Goal: Task Accomplishment & Management: Manage account settings

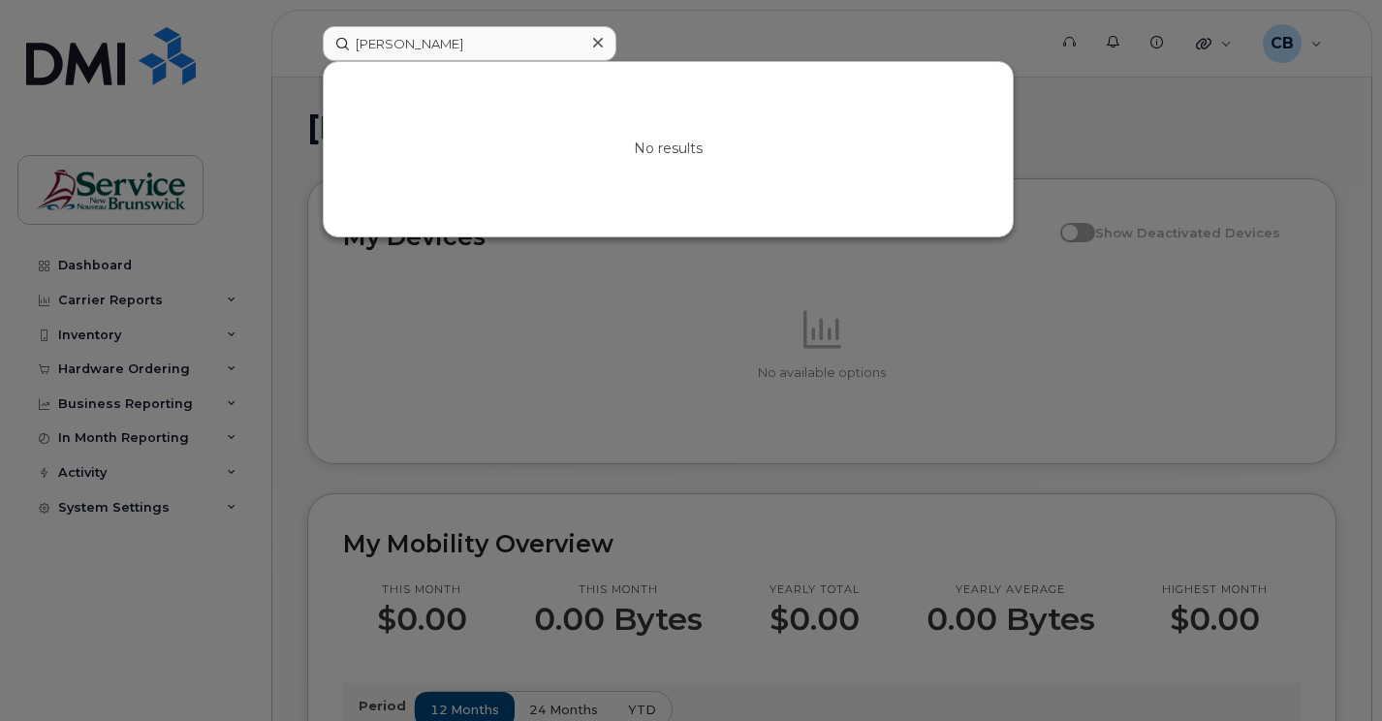
click at [439, 45] on input "[PERSON_NAME]" at bounding box center [470, 43] width 294 height 35
drag, startPoint x: 434, startPoint y: 45, endPoint x: 329, endPoint y: 44, distance: 105.6
click at [329, 44] on input "[PERSON_NAME]" at bounding box center [470, 43] width 294 height 35
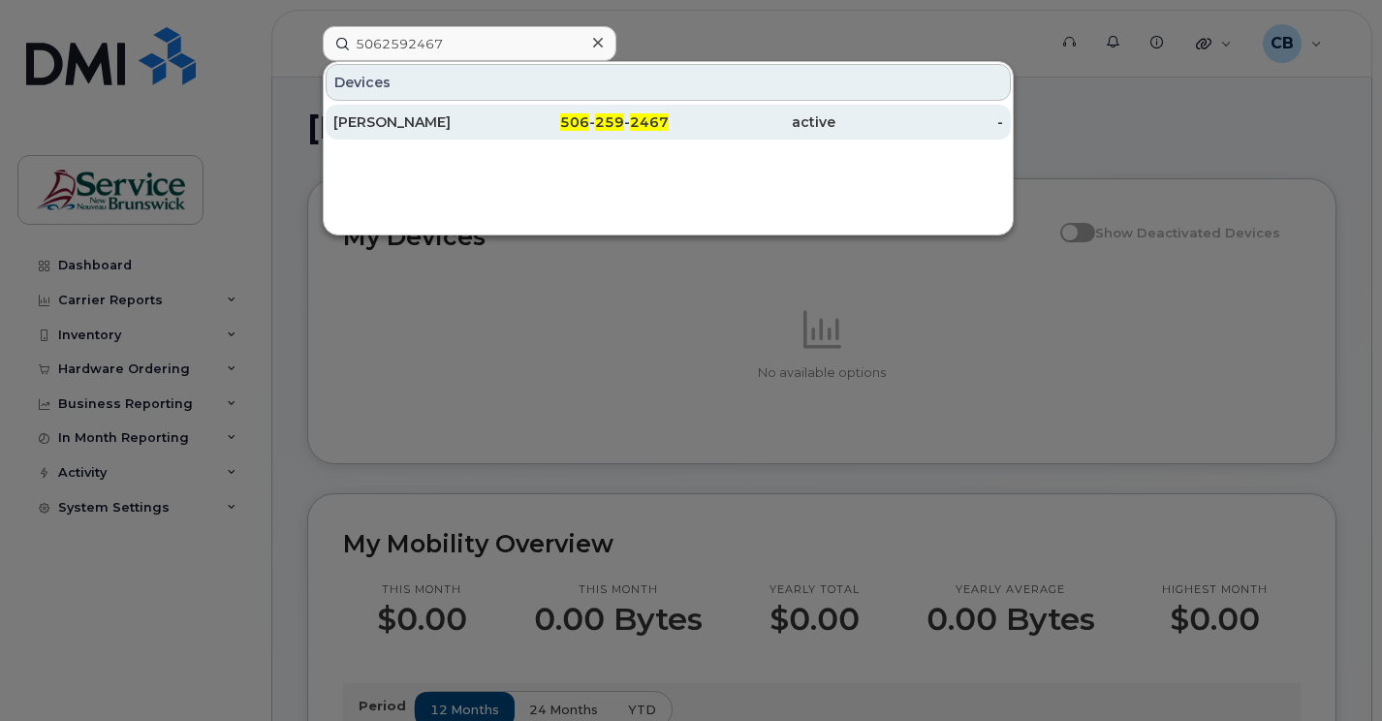
type input "5062592467"
click at [405, 127] on div "[PERSON_NAME]" at bounding box center [417, 121] width 168 height 19
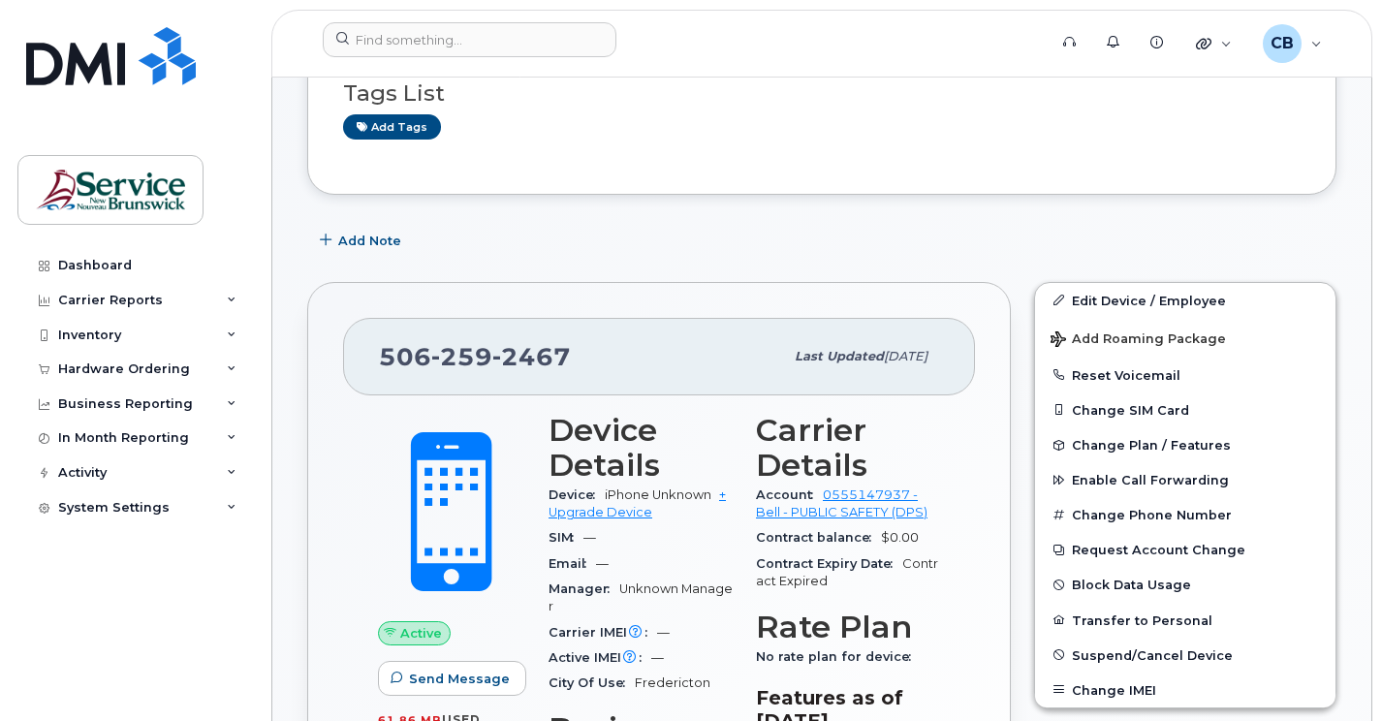
scroll to position [388, 0]
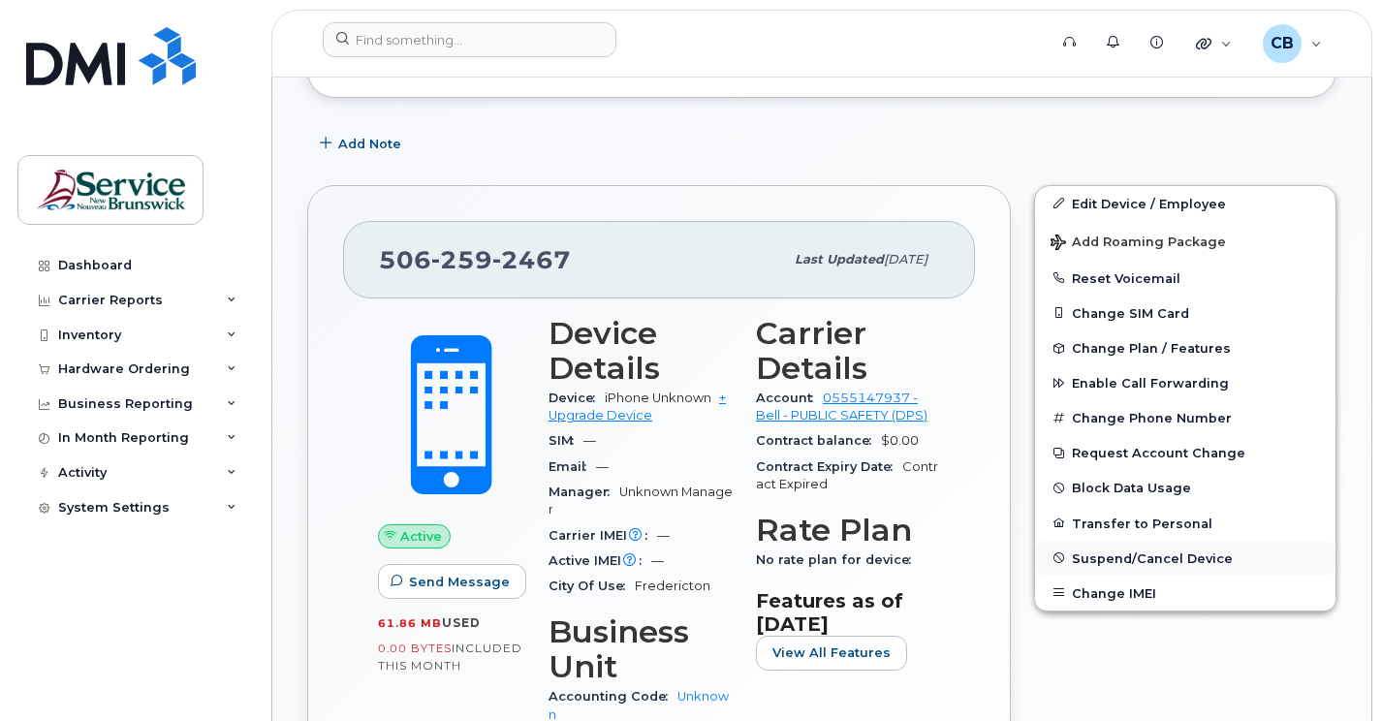
click at [1121, 560] on span "Suspend/Cancel Device" at bounding box center [1152, 557] width 161 height 15
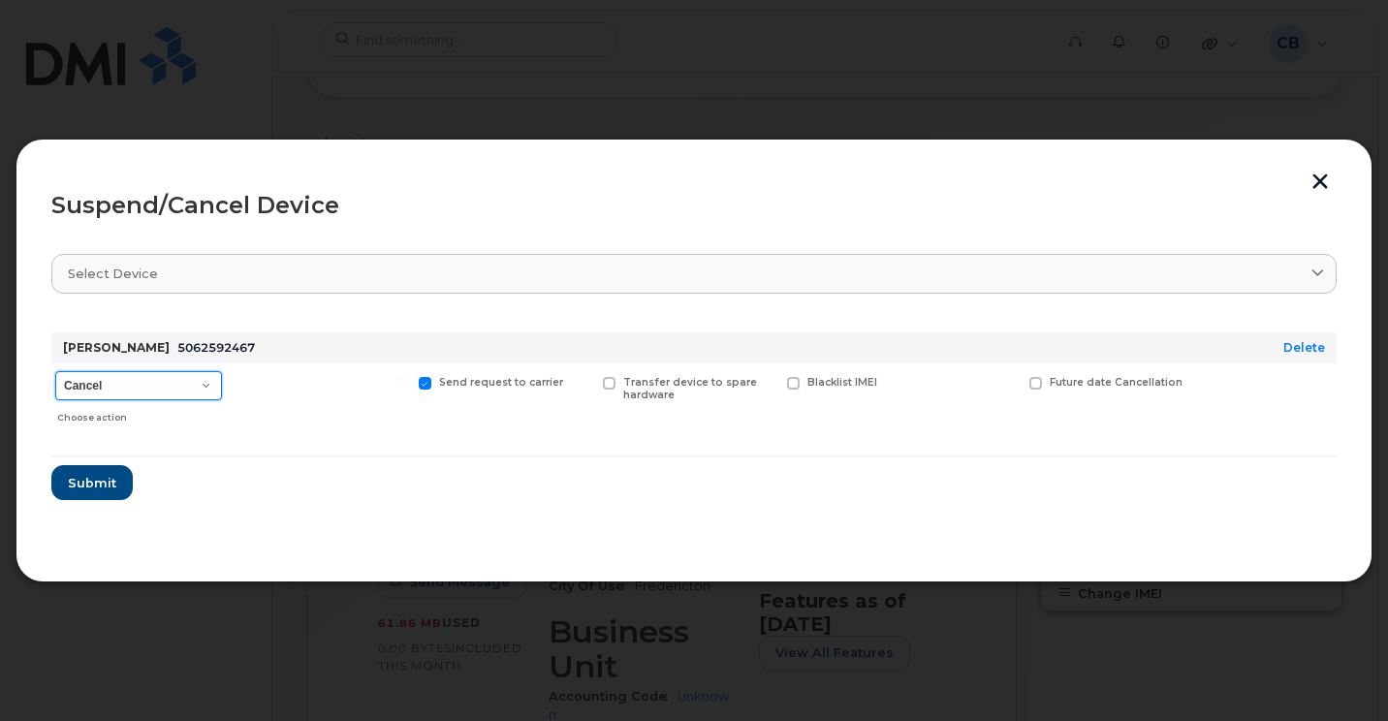
click at [205, 392] on select "Cancel Suspend - Extend Suspension Suspend - Reduced Rate Suspend - Full Rate S…" at bounding box center [138, 385] width 167 height 29
click at [207, 388] on select "Cancel Suspend - Extend Suspension Suspend - Reduced Rate Suspend - Full Rate S…" at bounding box center [138, 385] width 167 height 29
click at [210, 389] on select "Cancel Suspend - Extend Suspension Suspend - Reduced Rate Suspend - Full Rate S…" at bounding box center [138, 385] width 167 height 29
click at [203, 387] on select "Cancel Suspend - Extend Suspension Suspend - Reduced Rate Suspend - Full Rate S…" at bounding box center [138, 385] width 167 height 29
click at [205, 391] on select "Cancel Suspend - Extend Suspension Suspend - Reduced Rate Suspend - Full Rate S…" at bounding box center [138, 385] width 167 height 29
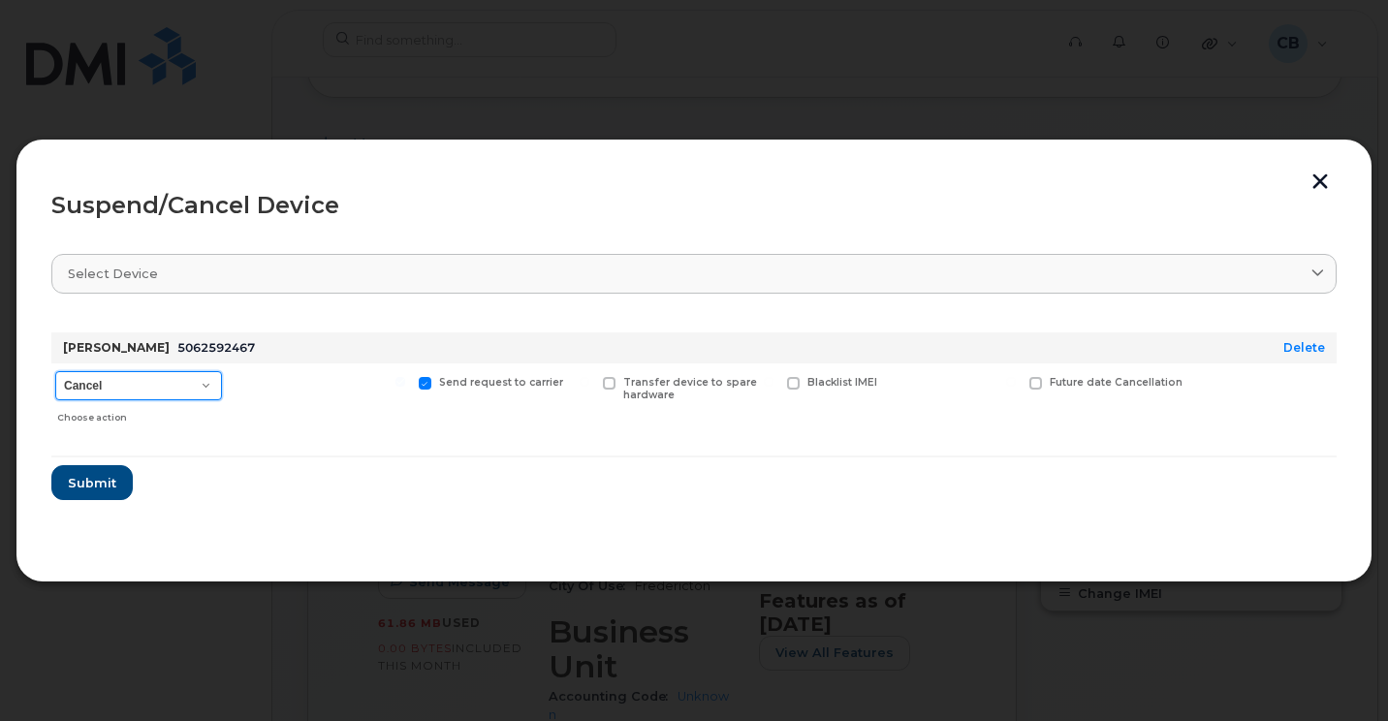
click at [202, 385] on select "Cancel Suspend - Extend Suspension Suspend - Reduced Rate Suspend - Full Rate S…" at bounding box center [138, 385] width 167 height 29
click at [1323, 178] on button "button" at bounding box center [1319, 183] width 29 height 20
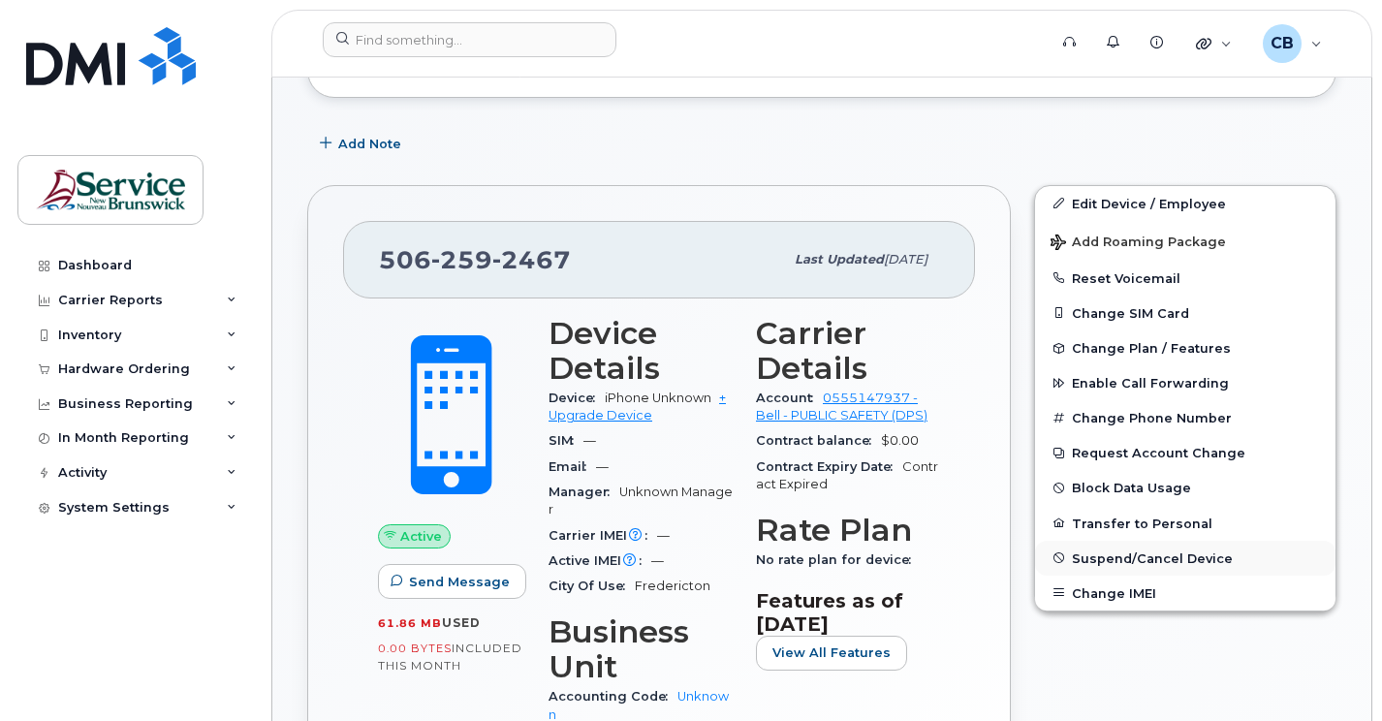
click at [1148, 558] on span "Suspend/Cancel Device" at bounding box center [1152, 557] width 161 height 15
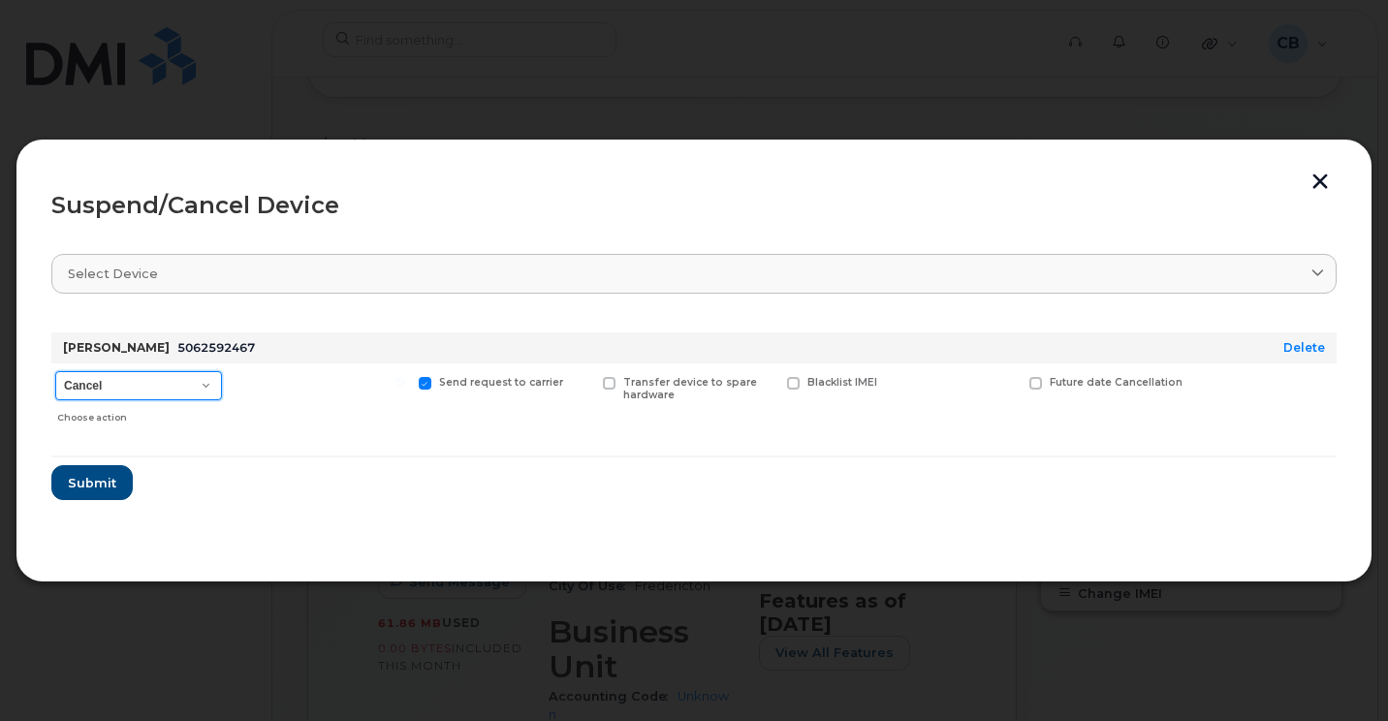
click at [211, 389] on select "Cancel Suspend - Extend Suspension Suspend - Reduced Rate Suspend - Full Rate S…" at bounding box center [138, 385] width 167 height 29
select select "[object Object]"
click at [55, 371] on select "Cancel Suspend - Extend Suspension Suspend - Reduced Rate Suspend - Full Rate S…" at bounding box center [138, 385] width 167 height 29
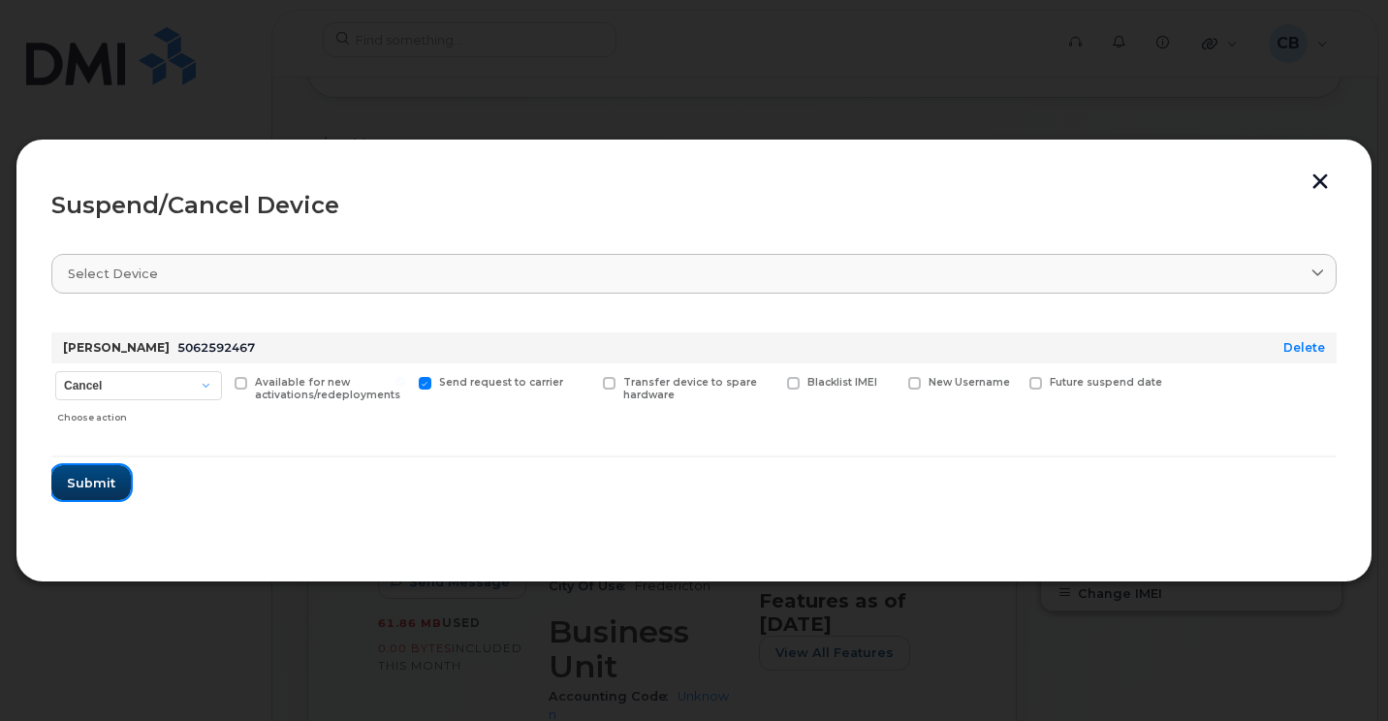
click at [97, 486] on span "Submit" at bounding box center [91, 483] width 48 height 18
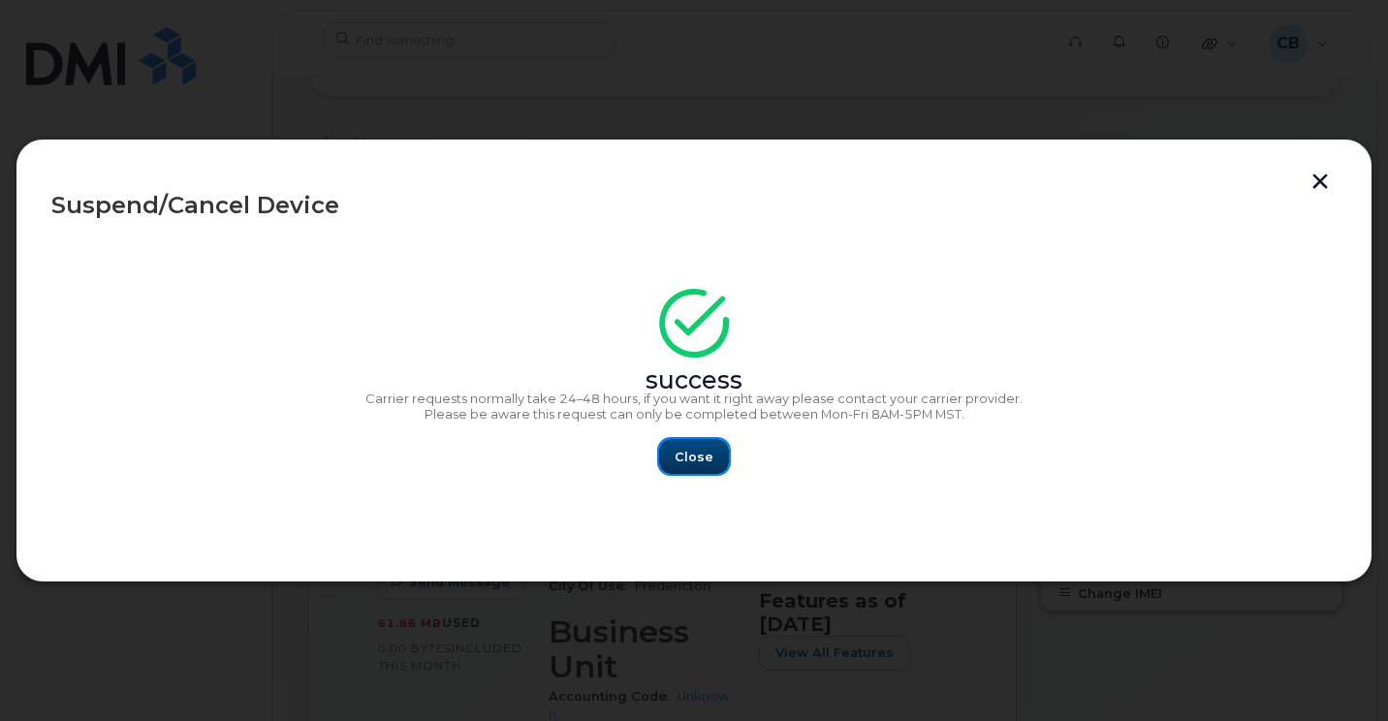
click at [690, 465] on span "Close" at bounding box center [694, 457] width 39 height 18
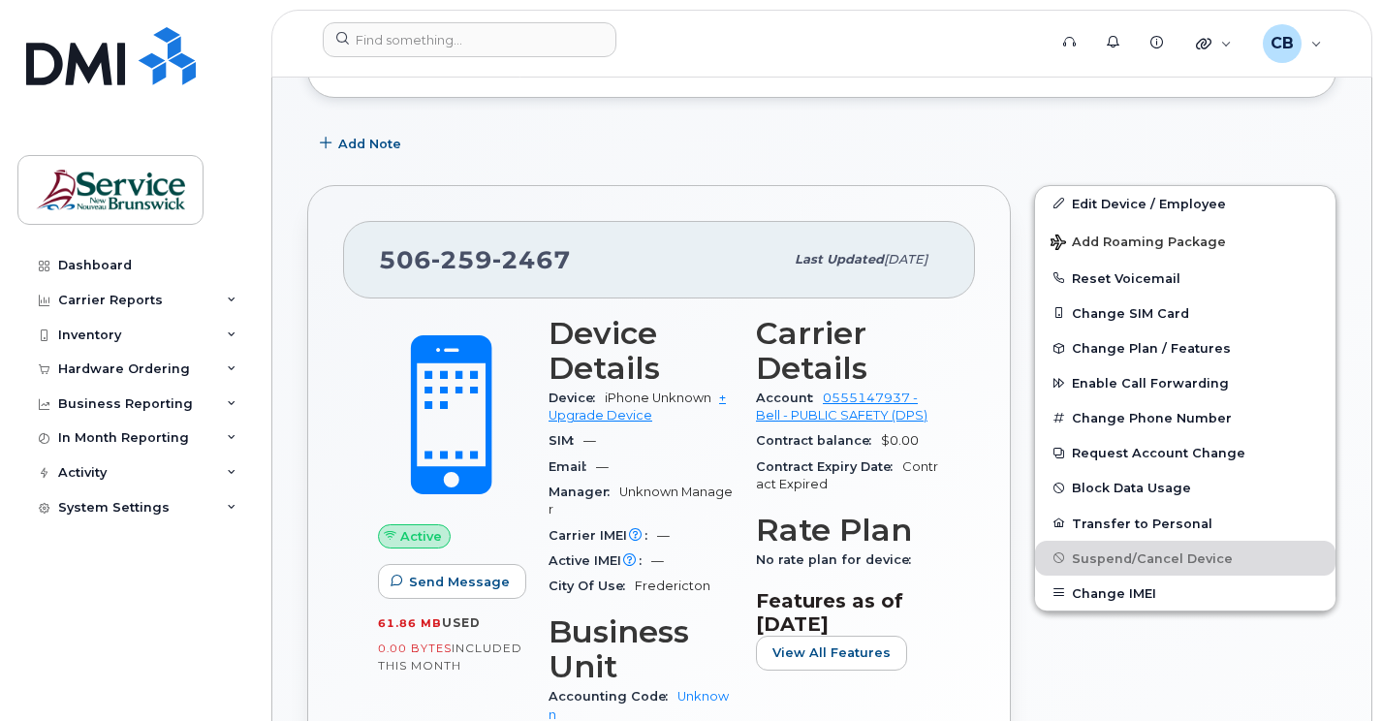
click at [541, 149] on div "Add Note" at bounding box center [821, 144] width 1029 height 35
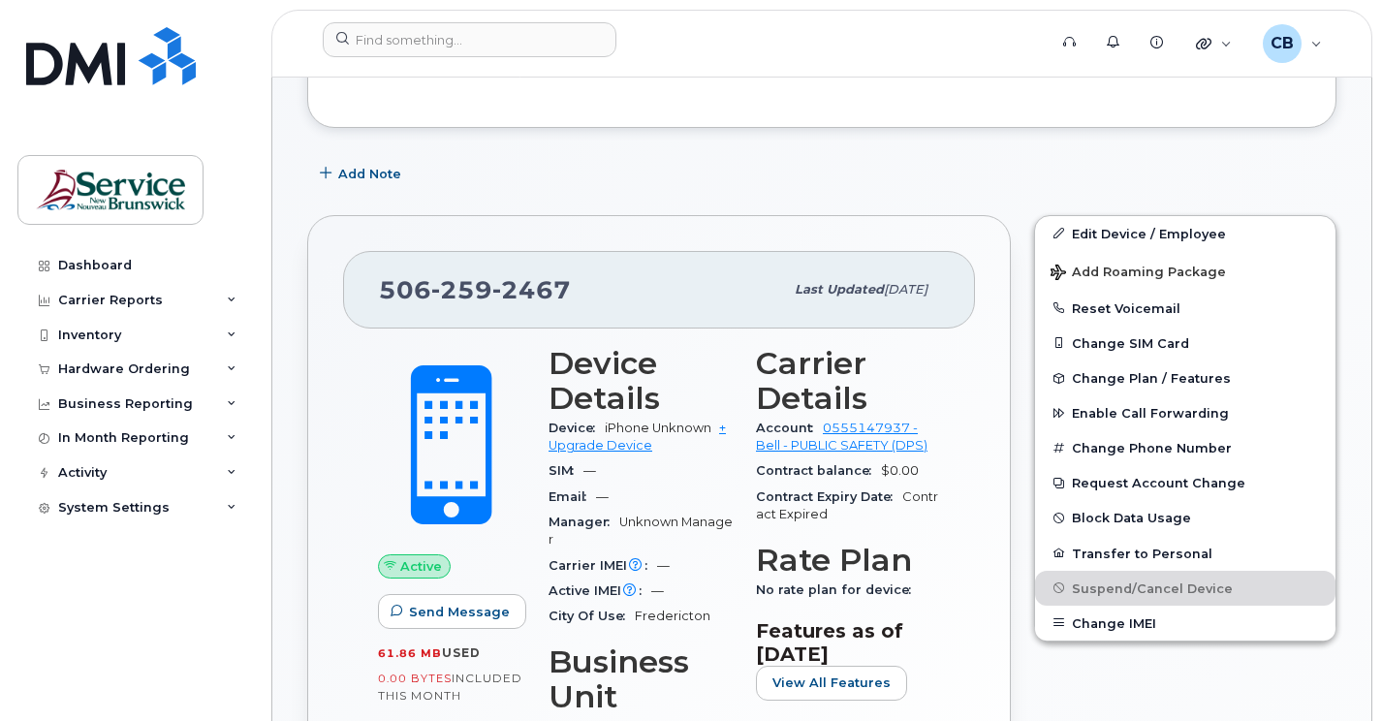
scroll to position [194, 0]
